Goal: Navigation & Orientation: Find specific page/section

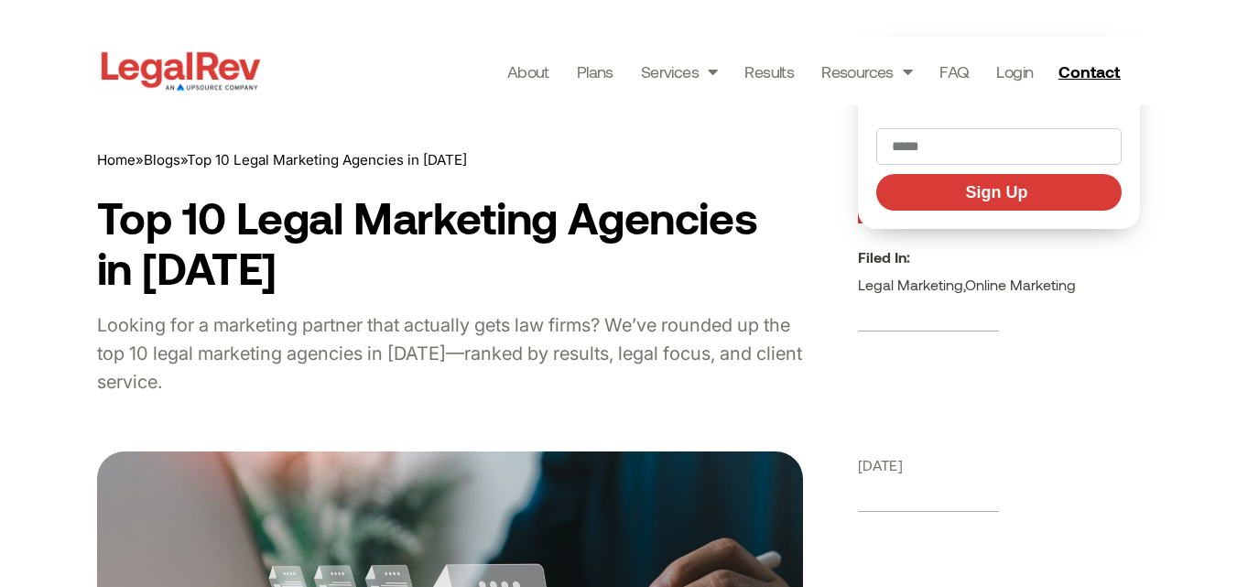
scroll to position [5494, 0]
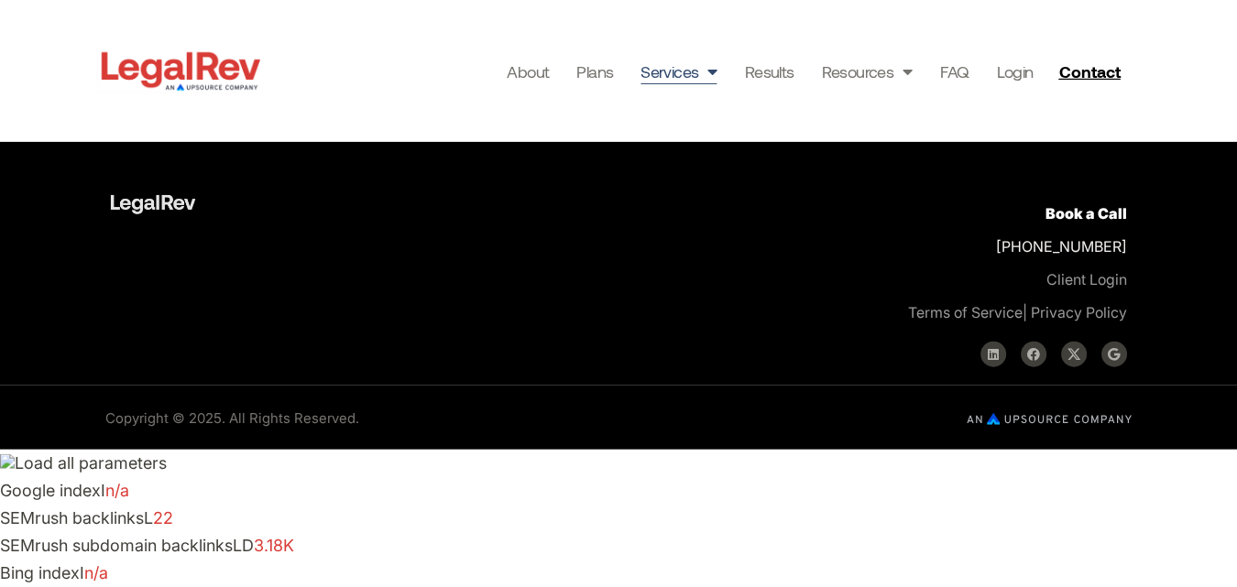
scroll to position [6031, 0]
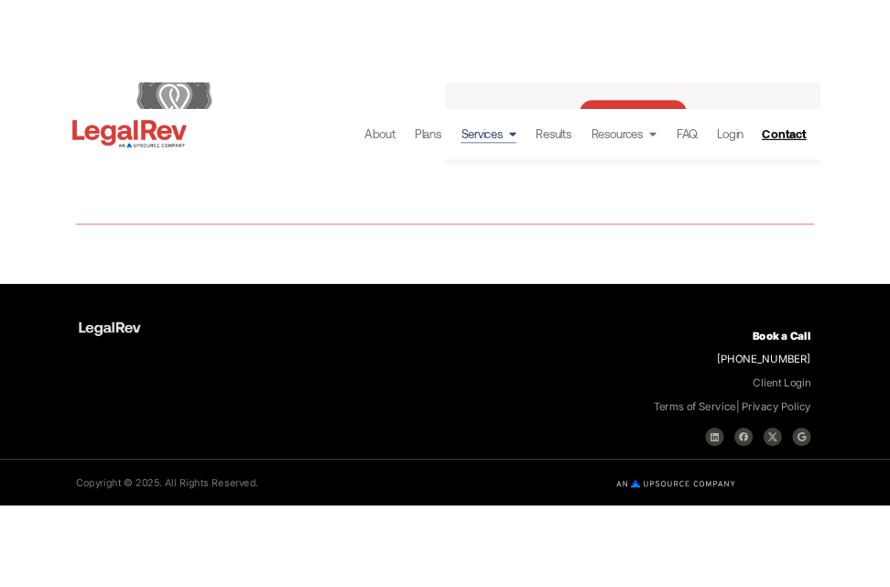
scroll to position [6140, 0]
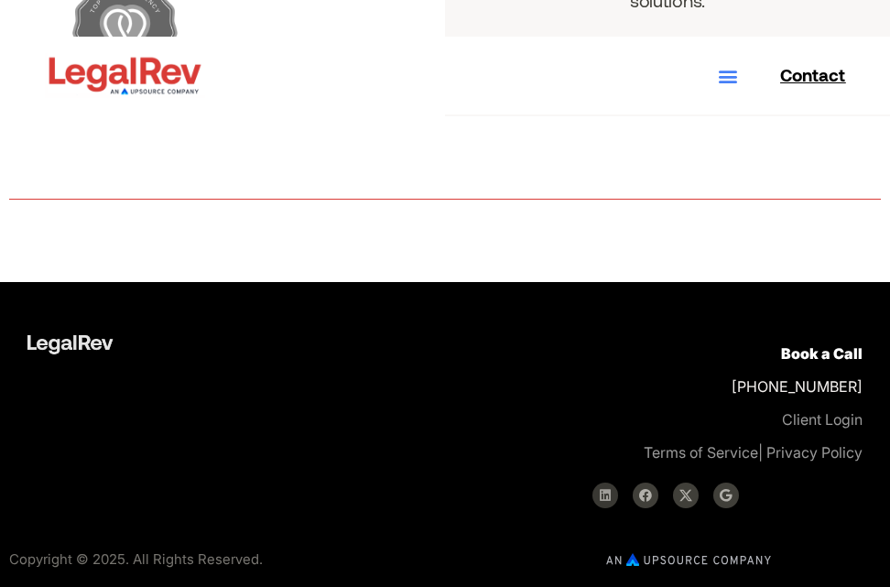
click at [605, 497] on icon at bounding box center [605, 495] width 13 height 13
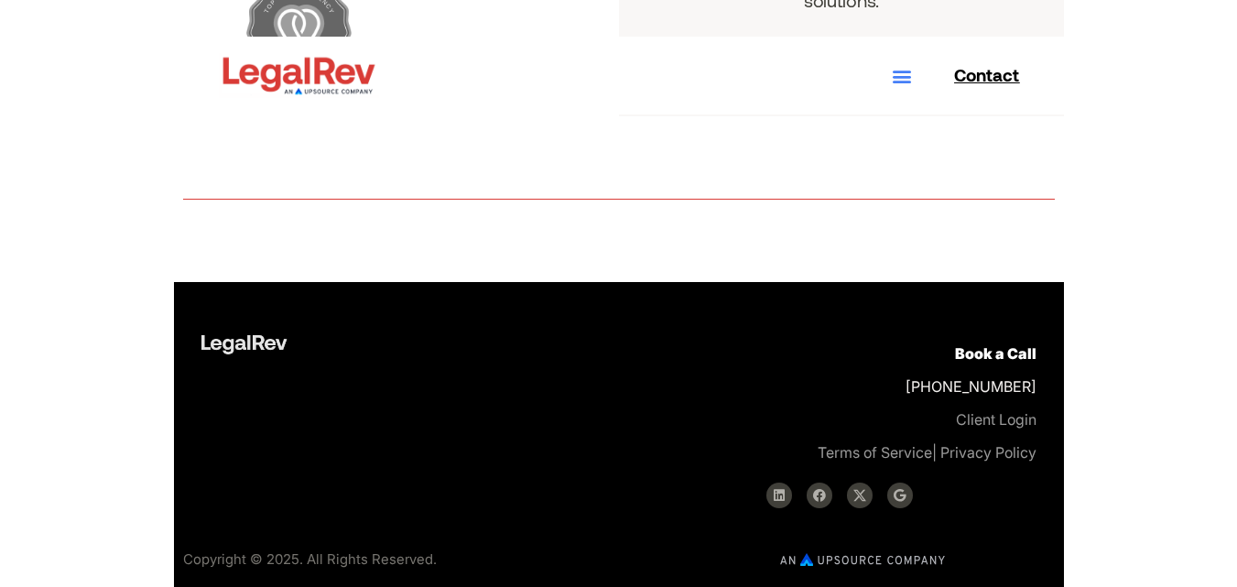
scroll to position [6093, 0]
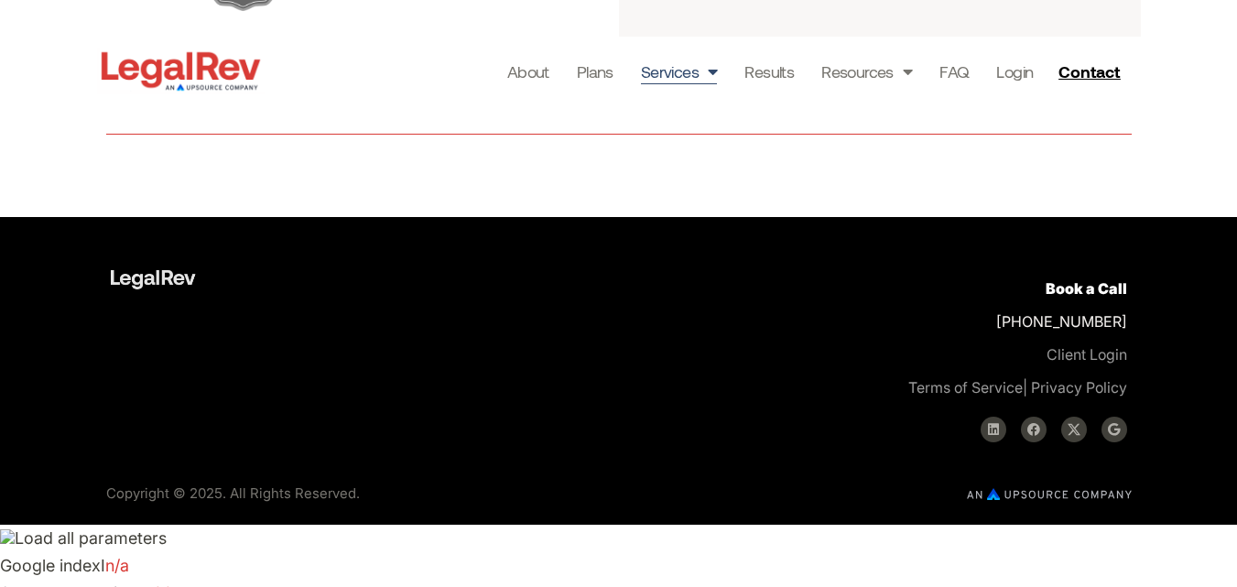
click at [932, 383] on link "Terms of Service" at bounding box center [966, 387] width 114 height 18
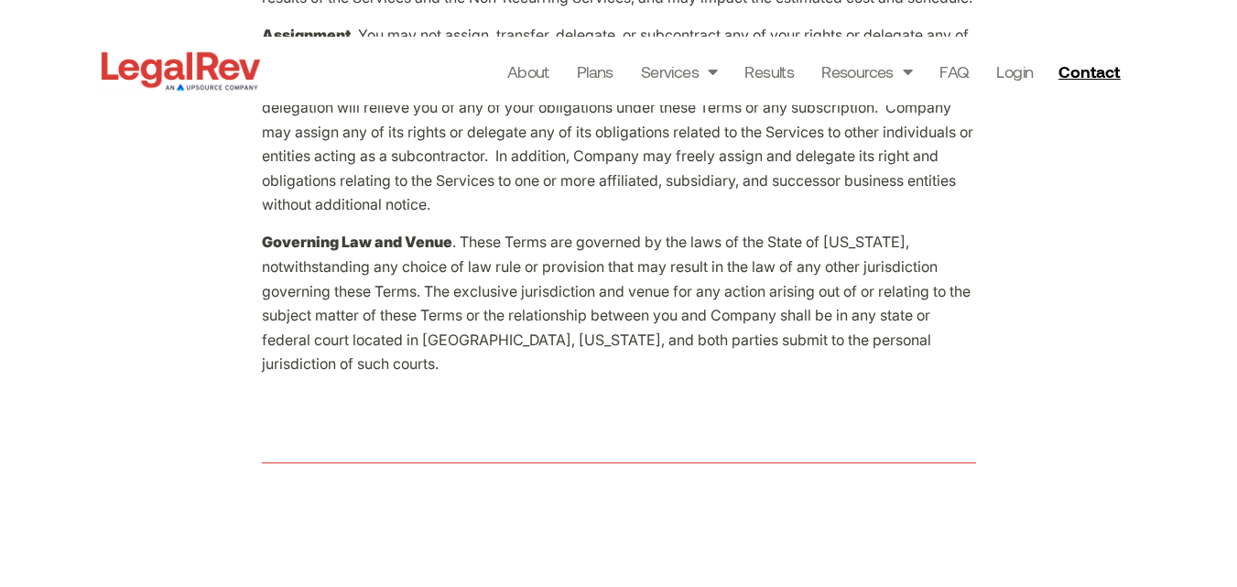
scroll to position [5521, 0]
